Goal: Navigation & Orientation: Find specific page/section

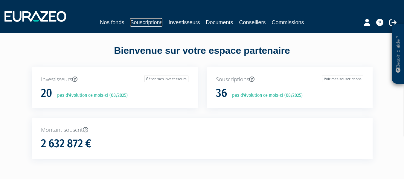
click at [145, 22] on link "Souscriptions" at bounding box center [146, 22] width 32 height 8
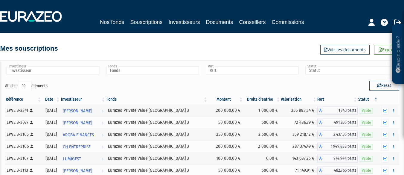
click at [404, 175] on html "Besoin d'aide ? × J'ai besoin d'aide Si vous avez une question à propos du fonc…" at bounding box center [202, 149] width 404 height 298
drag, startPoint x: 0, startPoint y: 0, endPoint x: 406, endPoint y: 172, distance: 441.3
click at [404, 172] on html "Besoin d'aide ? × J'ai besoin d'aide Si vous avez une question à propos du fonc…" at bounding box center [202, 149] width 404 height 298
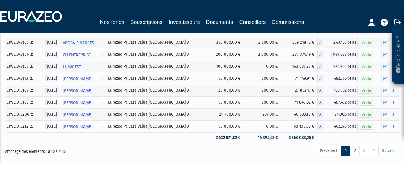
scroll to position [104, 0]
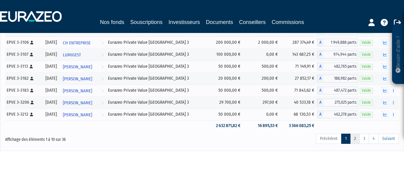
click at [358, 140] on link "2" at bounding box center [356, 139] width 10 height 10
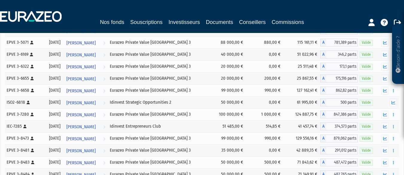
scroll to position [304, 0]
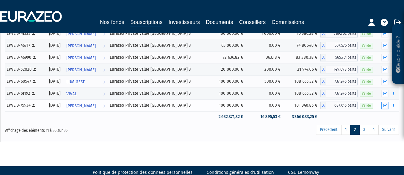
click at [385, 106] on icon "button" at bounding box center [385, 106] width 4 height 4
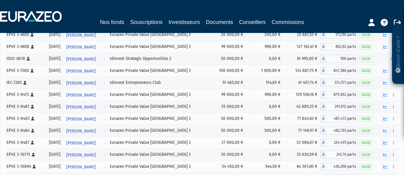
scroll to position [0, 0]
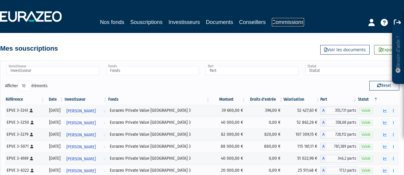
click at [285, 22] on link "Commissions" at bounding box center [288, 22] width 32 height 8
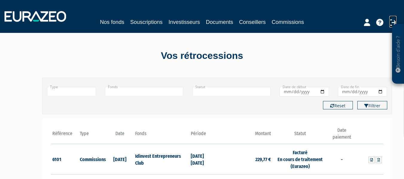
click at [391, 21] on icon at bounding box center [393, 22] width 7 height 7
